Goal: Navigation & Orientation: Find specific page/section

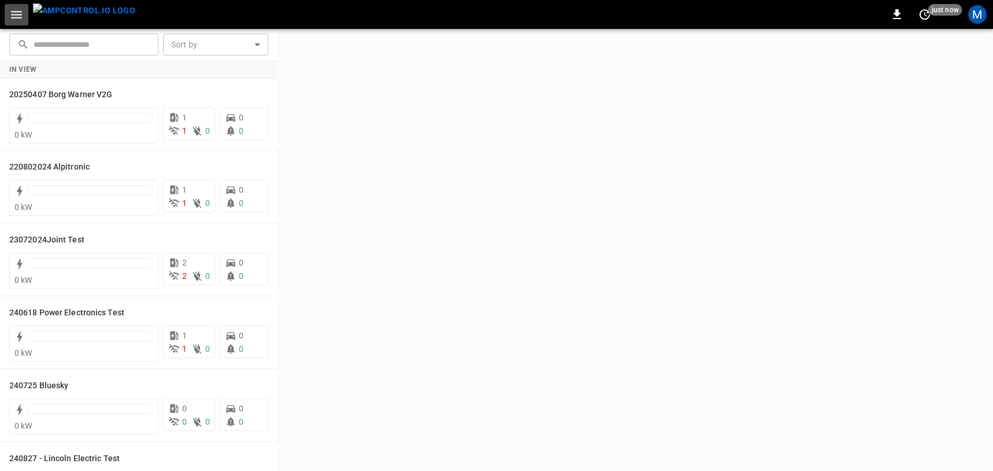
click at [25, 16] on button "button" at bounding box center [17, 14] width 24 height 21
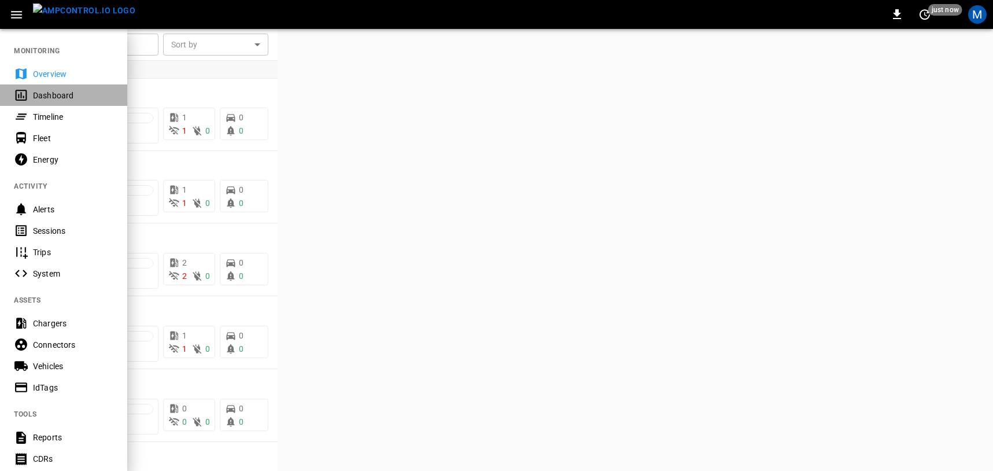
click at [40, 97] on div "Dashboard" at bounding box center [73, 96] width 80 height 12
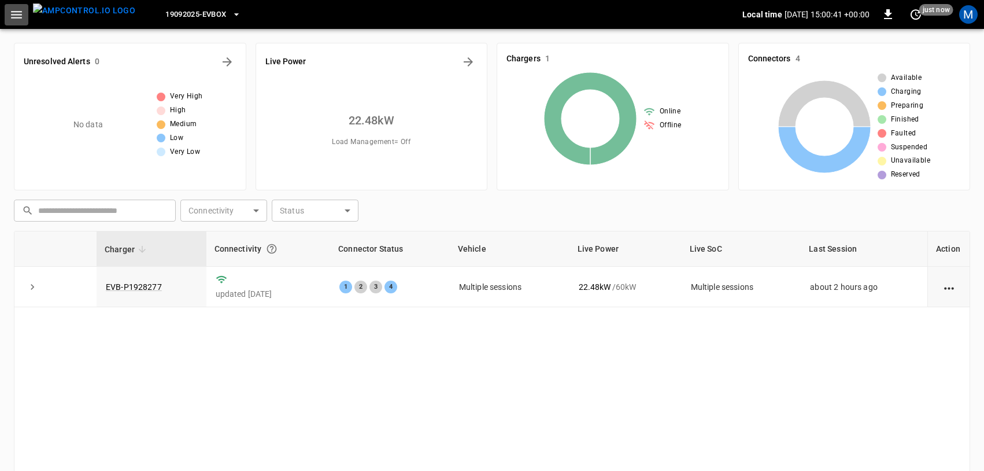
click at [17, 8] on icon "button" at bounding box center [16, 15] width 14 height 14
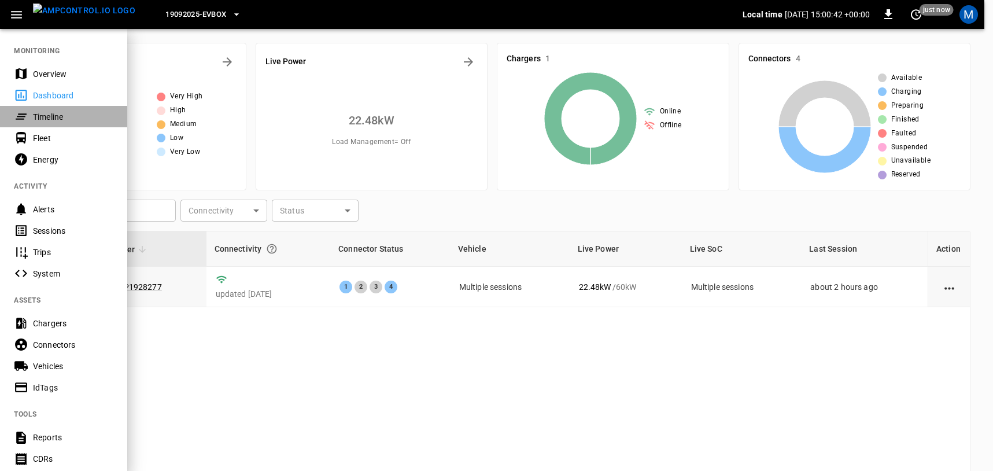
click at [53, 115] on div "Timeline" at bounding box center [73, 117] width 80 height 12
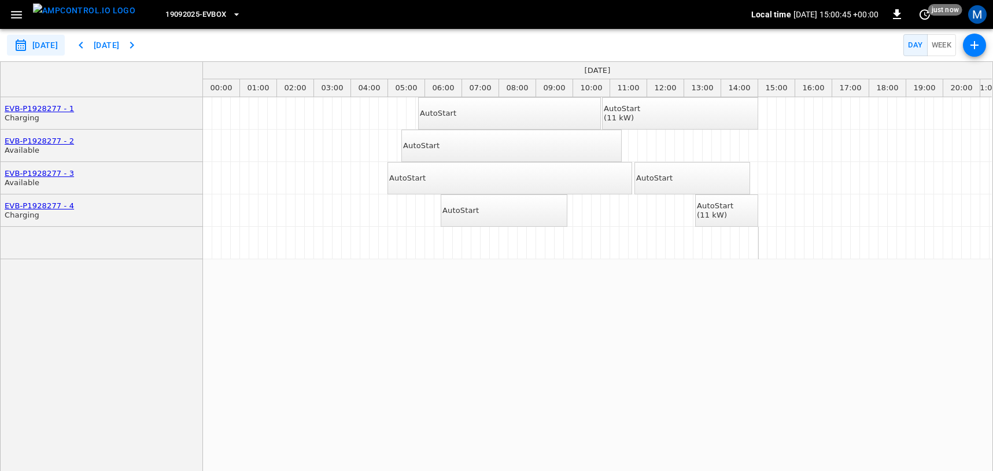
click at [12, 21] on icon "button" at bounding box center [16, 15] width 14 height 14
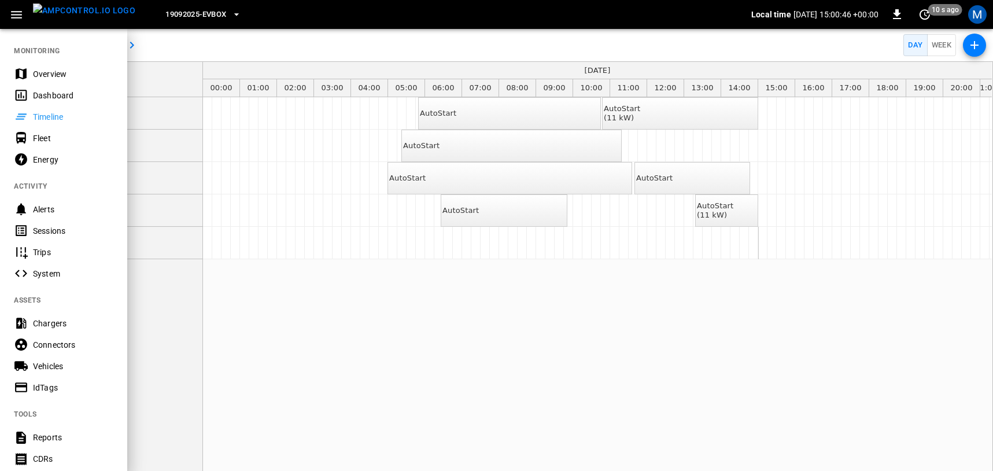
click at [47, 143] on div "Fleet" at bounding box center [73, 138] width 80 height 12
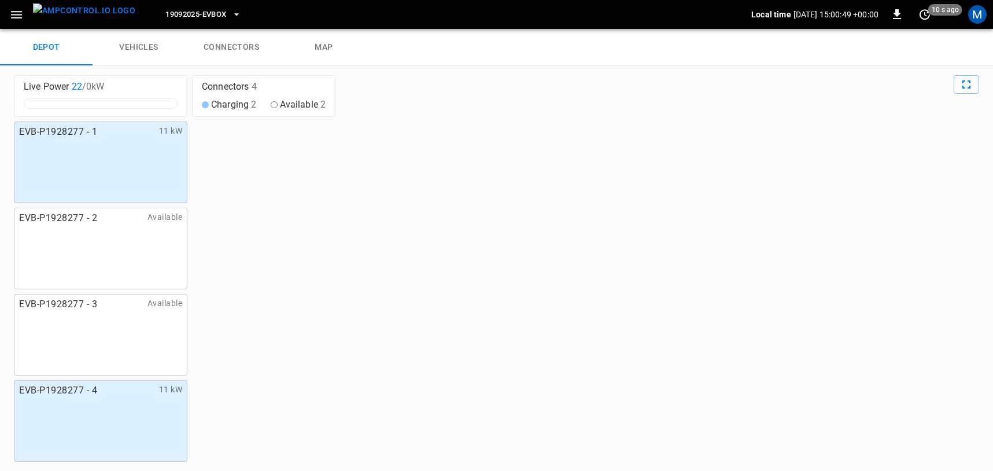
click at [15, 10] on icon "button" at bounding box center [16, 15] width 14 height 14
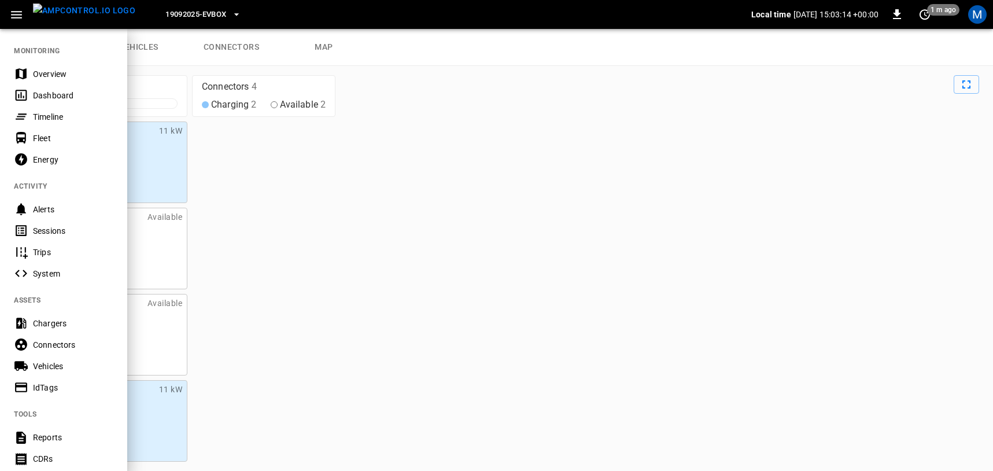
click at [21, 16] on icon "button" at bounding box center [16, 15] width 14 height 14
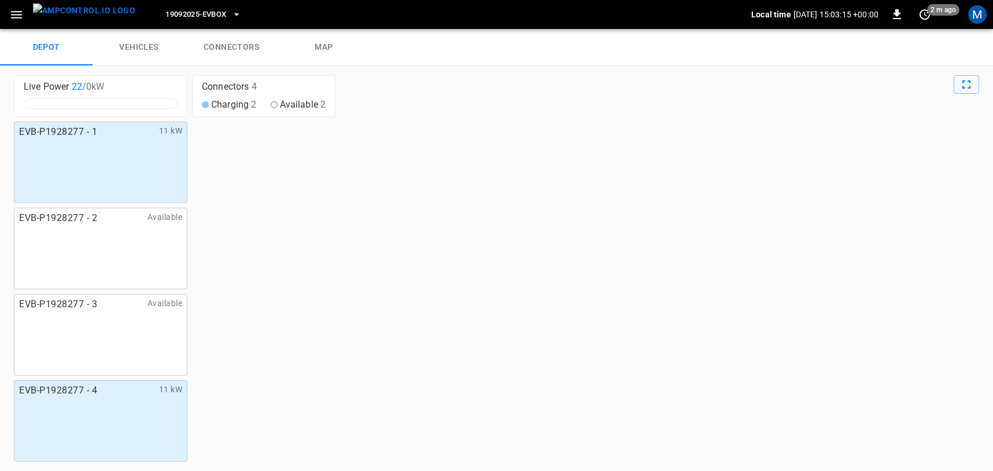
click at [15, 11] on icon "button" at bounding box center [16, 15] width 11 height 8
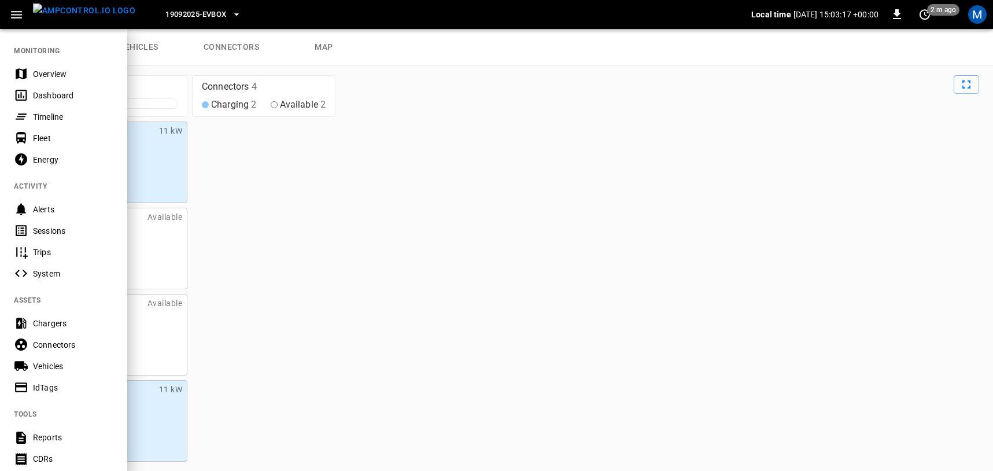
click at [45, 136] on div "Fleet" at bounding box center [73, 138] width 80 height 12
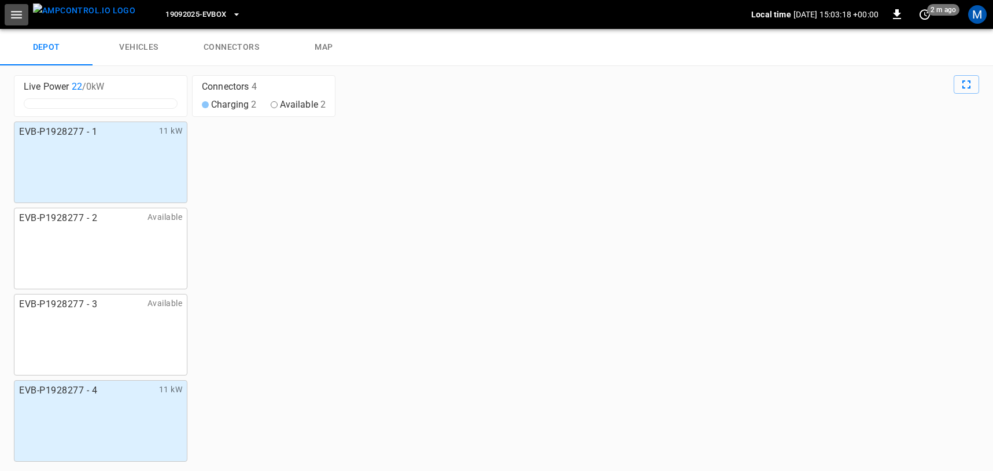
click at [25, 17] on button "button" at bounding box center [17, 14] width 24 height 21
